Goal: Task Accomplishment & Management: Complete application form

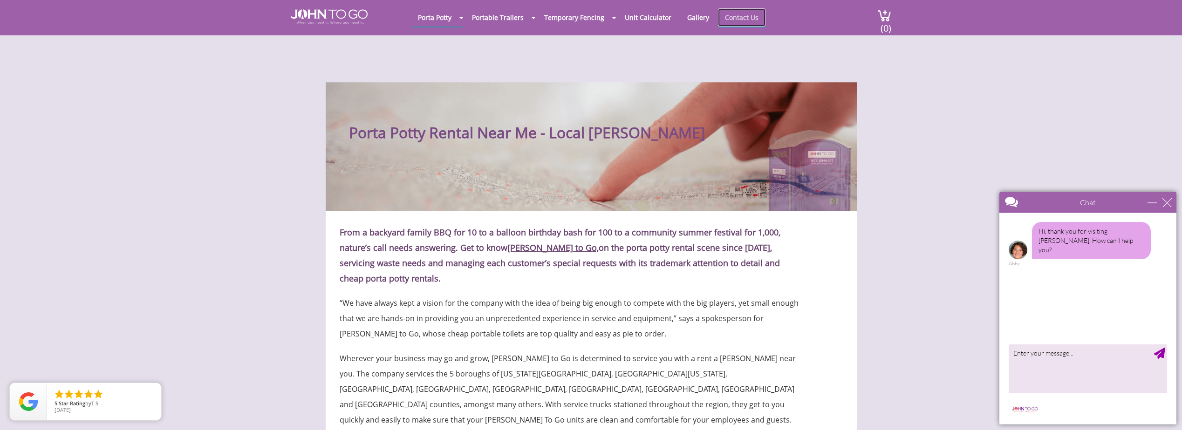
click at [732, 17] on link "Contact Us" at bounding box center [742, 17] width 48 height 18
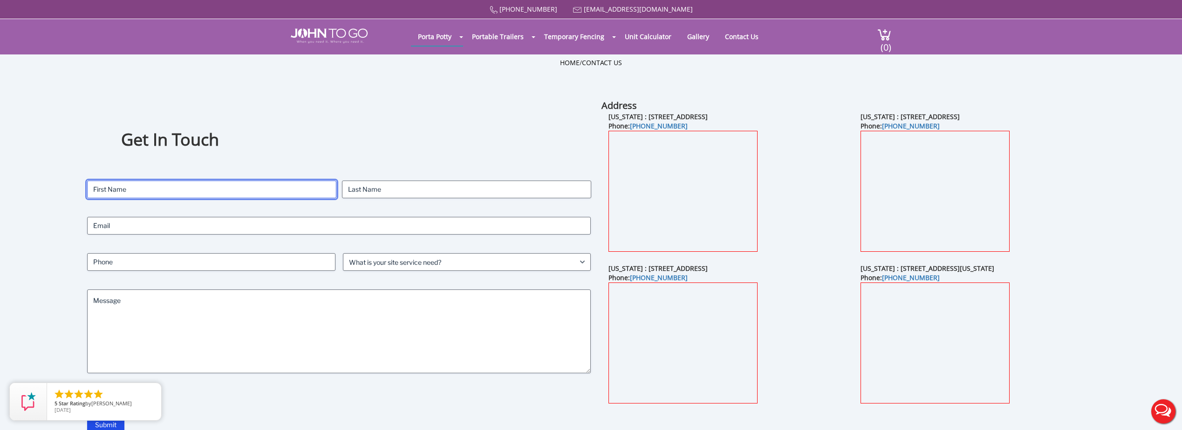
click at [125, 193] on input "First" at bounding box center [211, 190] width 249 height 18
type input "[PERSON_NAME]"
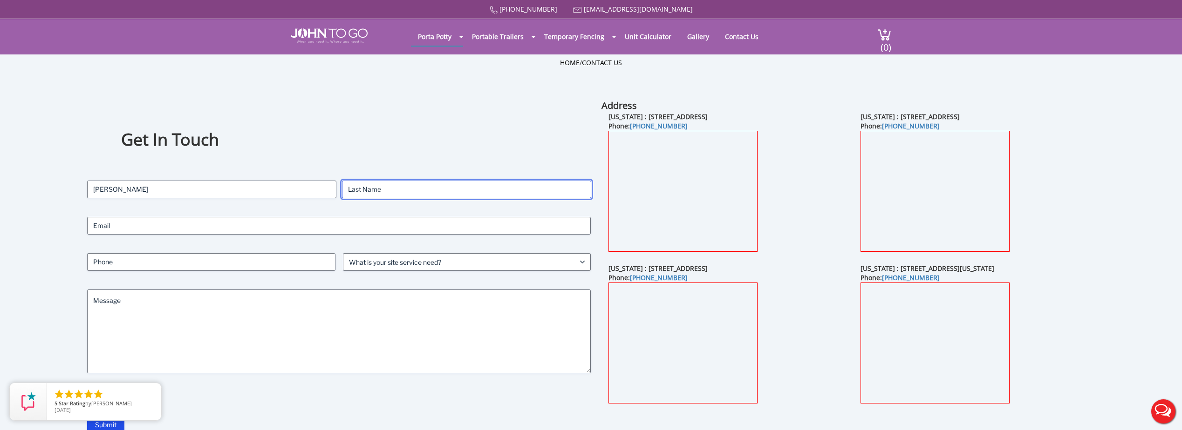
type input "[PERSON_NAME]"
type input "[EMAIL_ADDRESS][DOMAIN_NAME]"
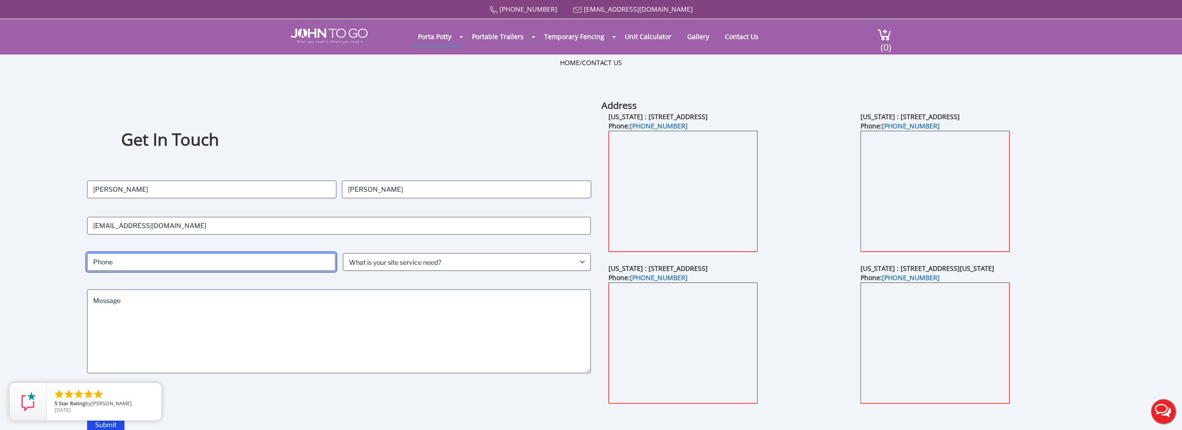
type input "7247419000"
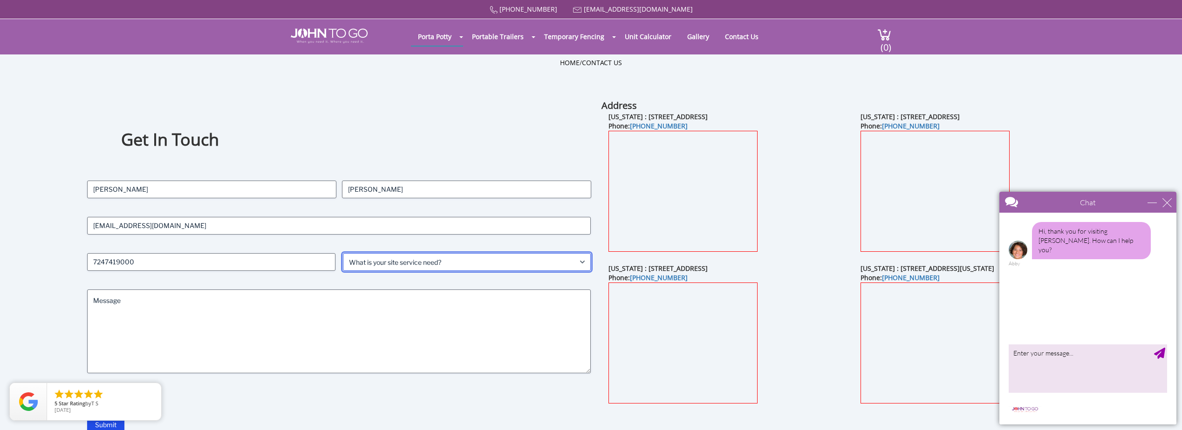
click at [581, 261] on select "What is your site service need? Consumer Construction - Commercial Construction…" at bounding box center [467, 262] width 248 height 18
select select "Construction - Commercial"
click at [343, 253] on select "What is your site service need? Consumer Construction - Commercial Construction…" at bounding box center [467, 262] width 248 height 18
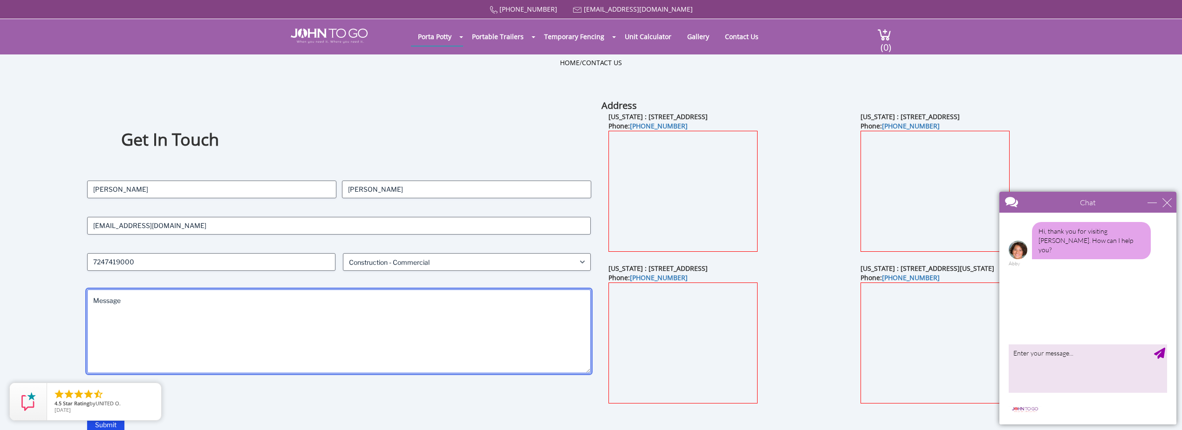
click at [198, 311] on textarea "Message" at bounding box center [339, 332] width 504 height 84
paste textarea "Hello, We are looking to have our workplace bathrooms remodeled in late Novembe…"
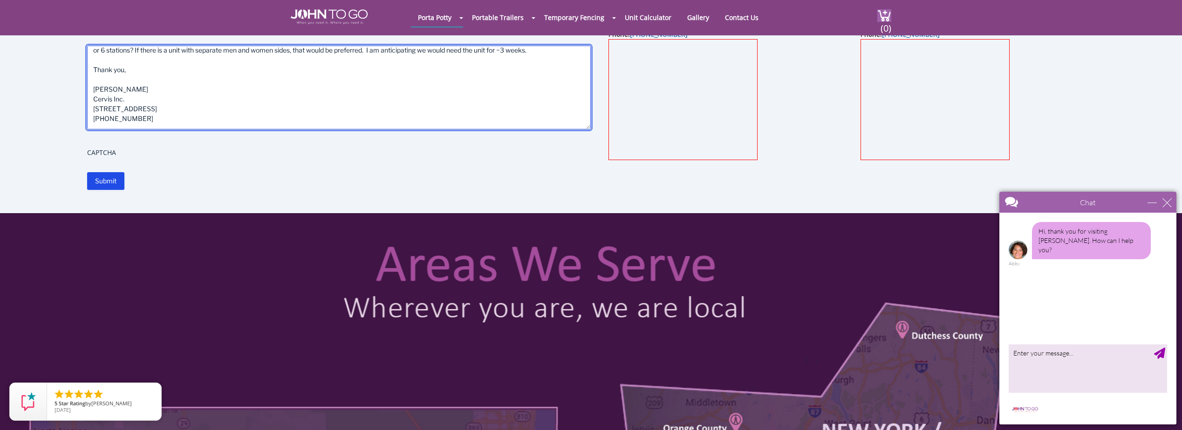
scroll to position [233, 0]
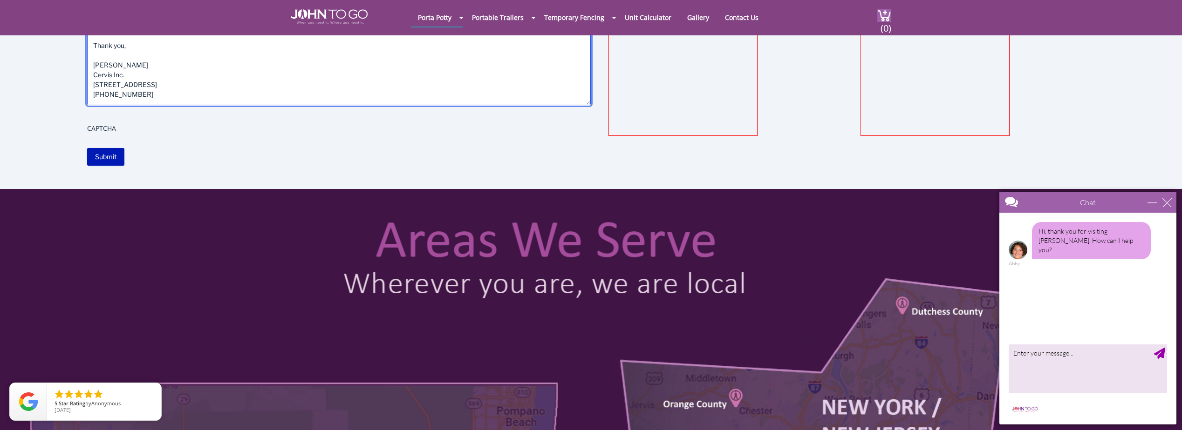
type textarea "Hello, We are looking to have our workplace bathrooms remodeled in late Novembe…"
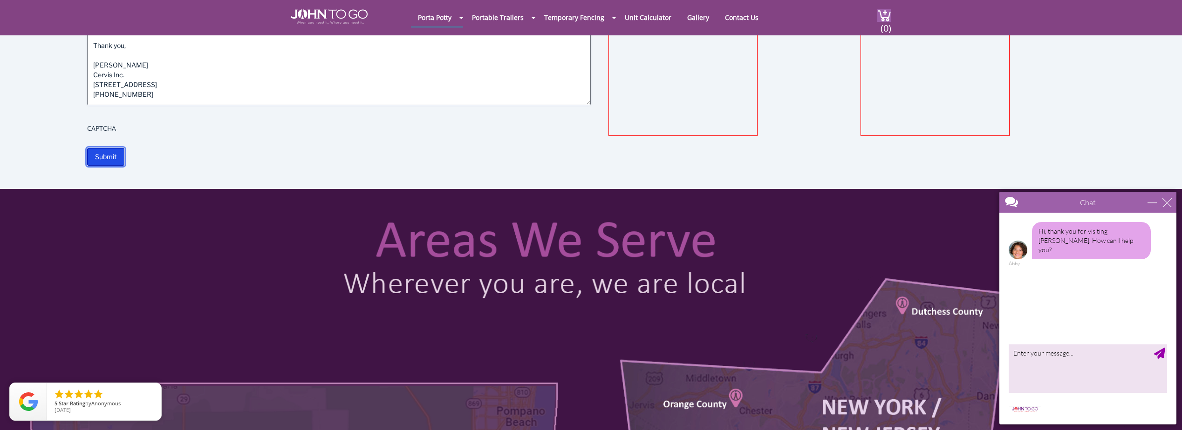
click at [104, 158] on input "Submit" at bounding box center [105, 157] width 37 height 18
